Goal: Navigation & Orientation: Find specific page/section

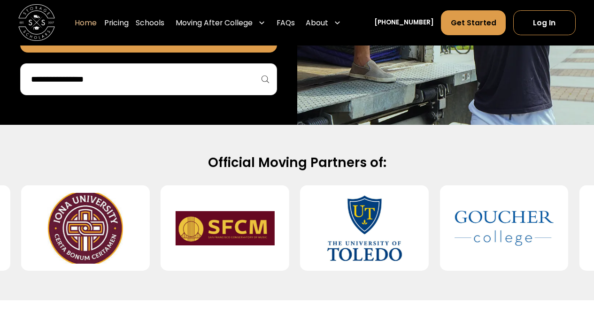
scroll to position [287, 0]
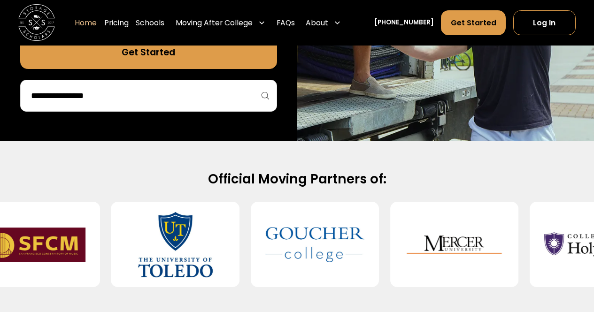
click at [95, 97] on input "search" at bounding box center [148, 96] width 237 height 16
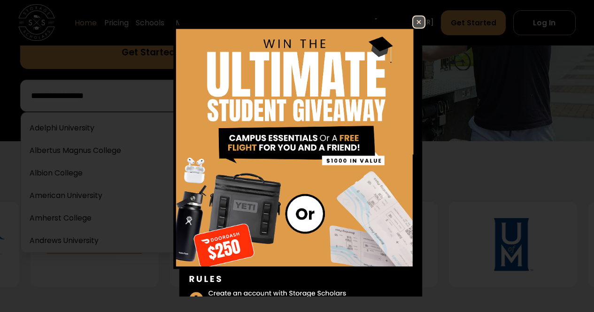
click at [414, 18] on img at bounding box center [418, 21] width 11 height 11
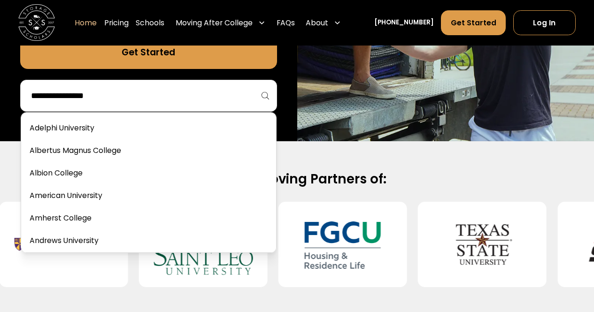
click at [147, 96] on input "search" at bounding box center [148, 96] width 237 height 16
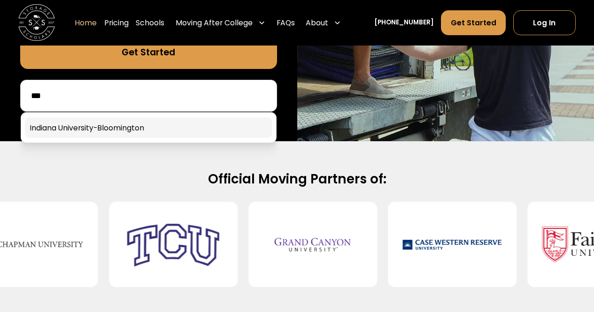
type input "***"
click at [122, 128] on link at bounding box center [148, 127] width 247 height 21
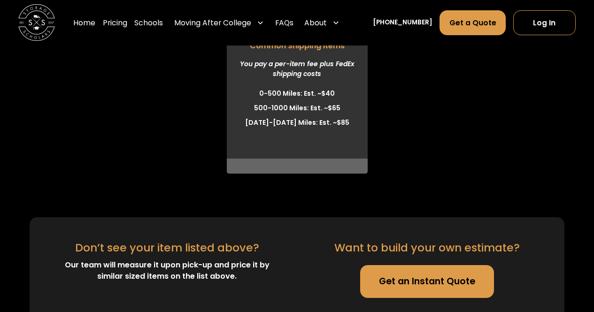
scroll to position [2699, 0]
